Goal: Task Accomplishment & Management: Complete application form

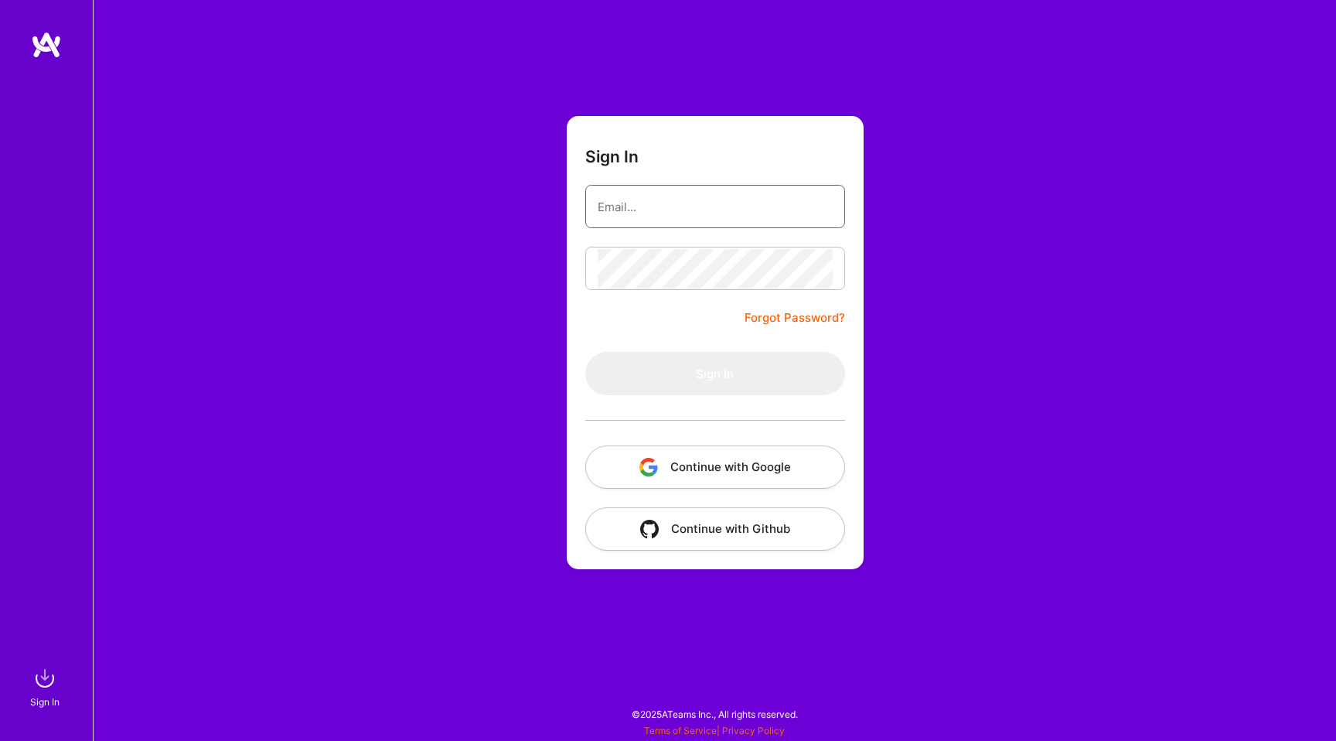
click at [651, 213] on input "email" at bounding box center [715, 206] width 235 height 39
type input "[EMAIL_ADDRESS][DOMAIN_NAME]"
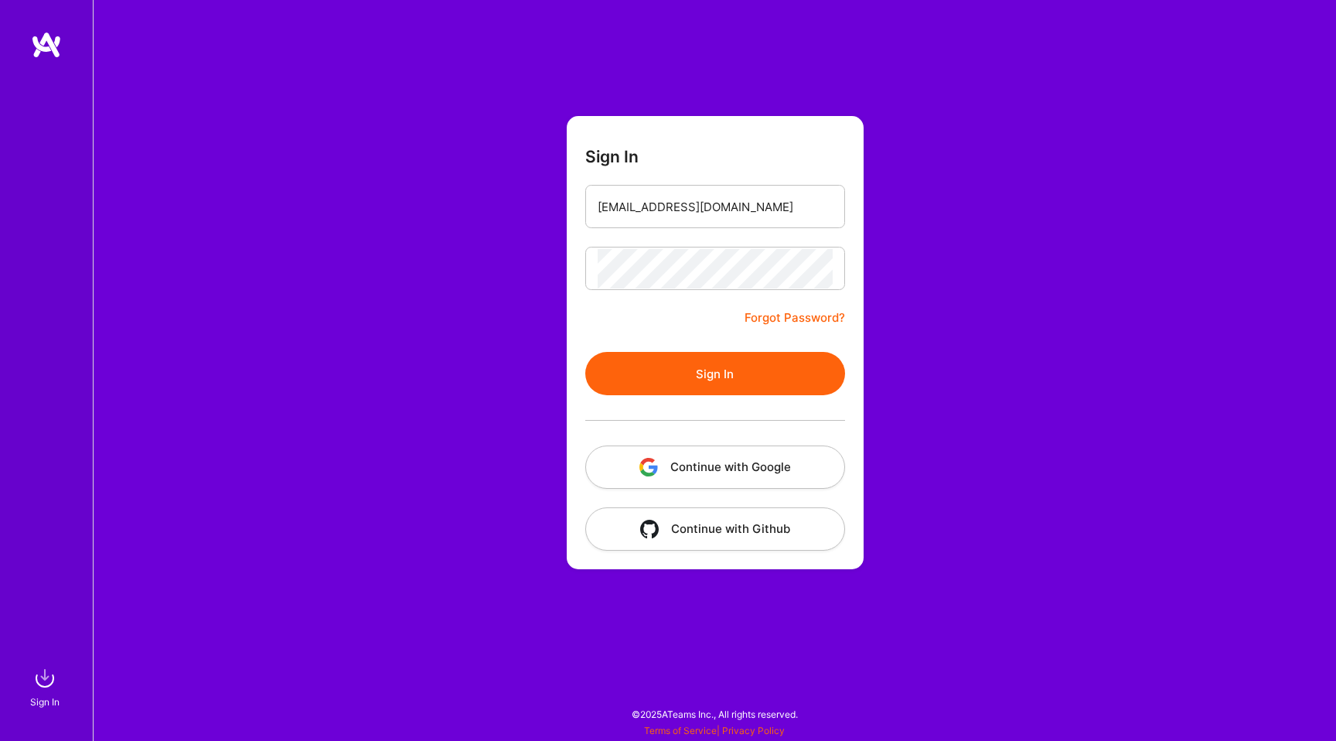
click at [726, 364] on button "Sign In" at bounding box center [715, 373] width 260 height 43
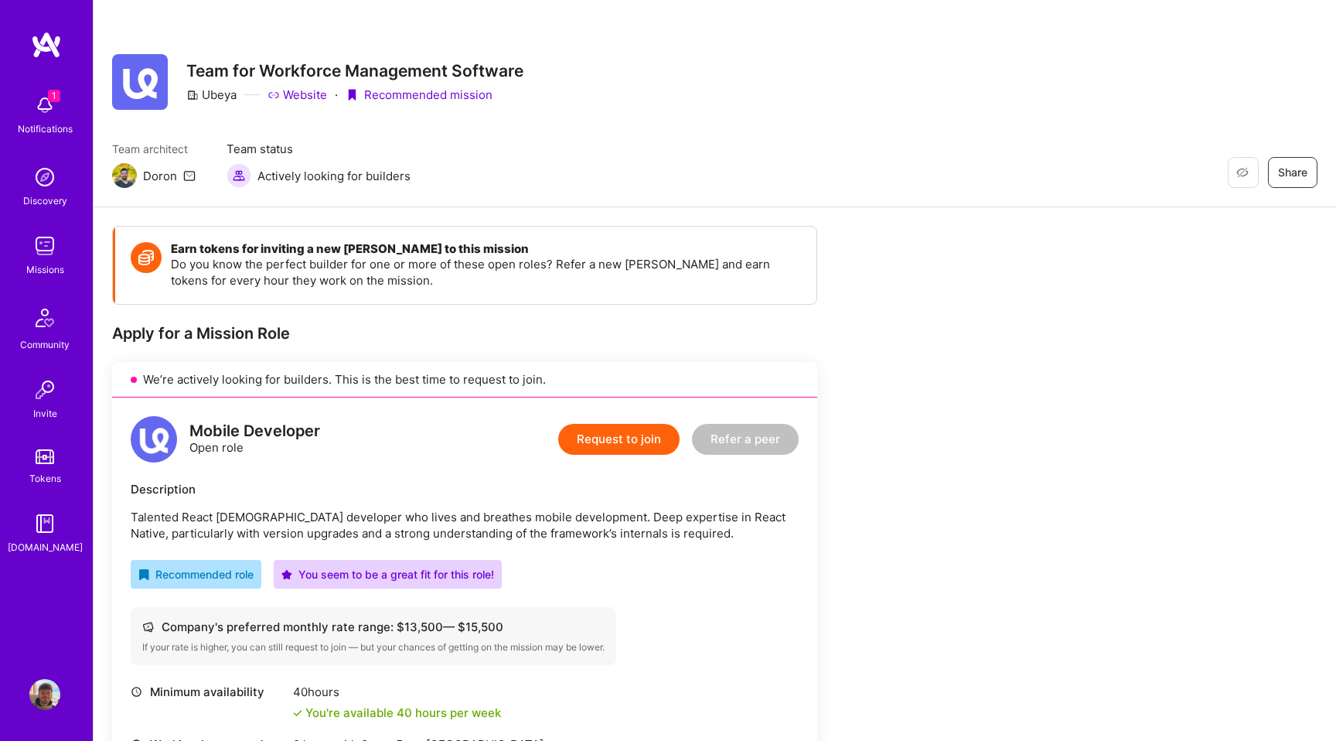
click at [635, 444] on button "Request to join" at bounding box center [618, 439] width 121 height 31
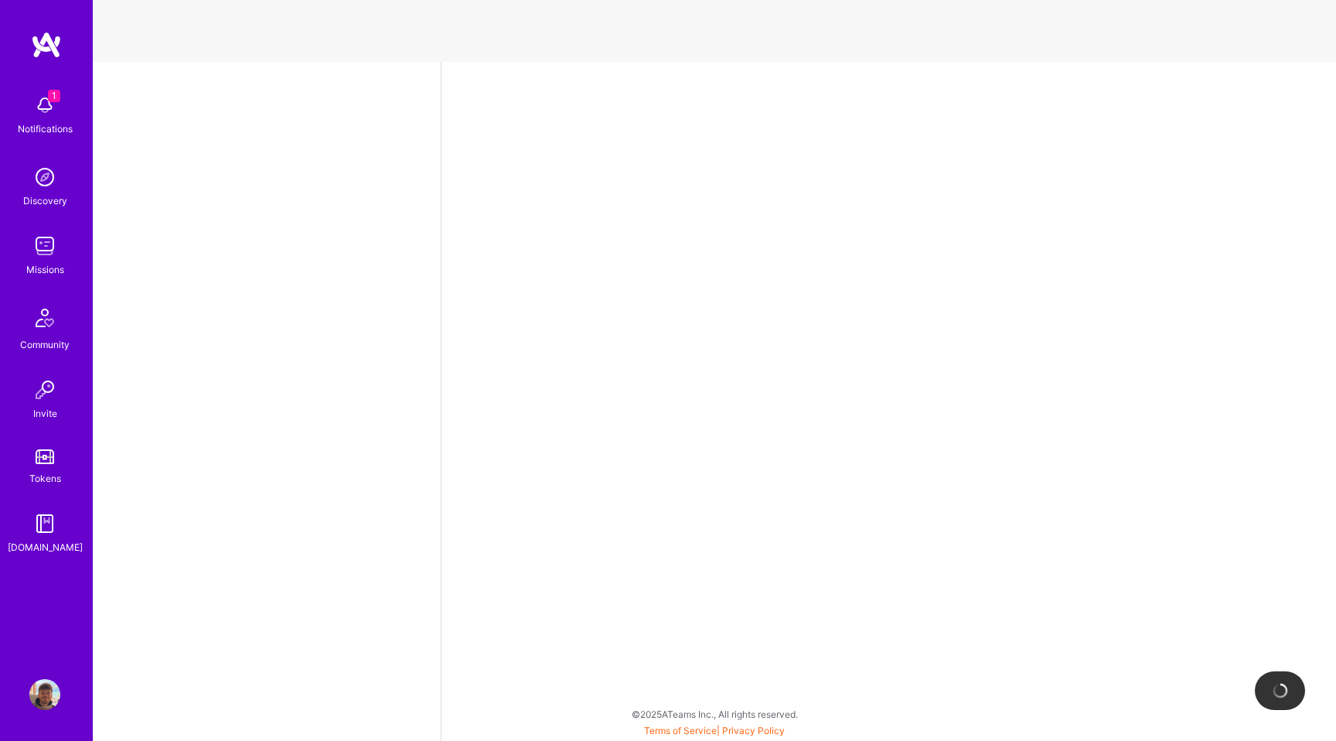
select select "ME"
